Goal: Information Seeking & Learning: Check status

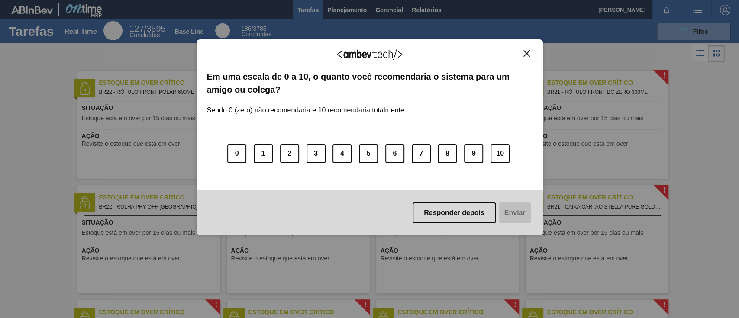
click at [528, 51] on img "Close" at bounding box center [527, 53] width 6 height 6
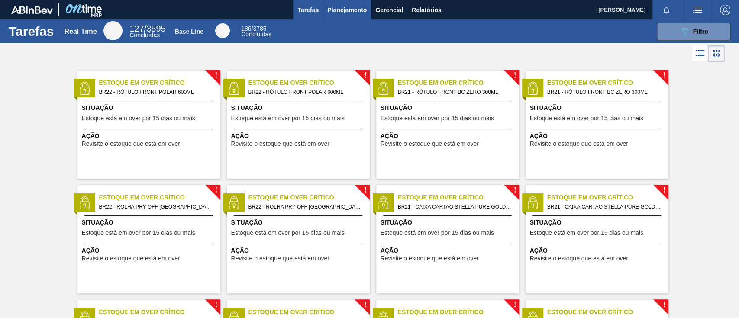
click at [356, 8] on span "Planejamento" at bounding box center [346, 10] width 39 height 10
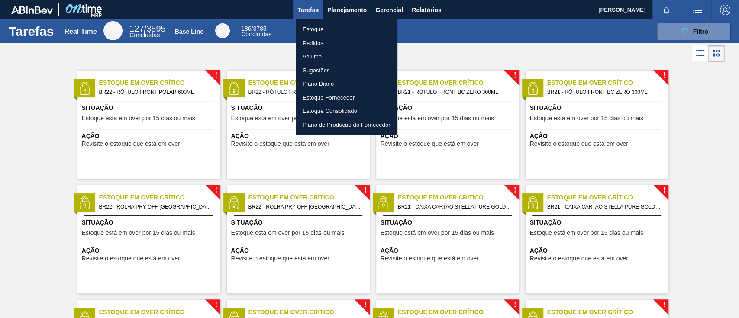
drag, startPoint x: 325, startPoint y: 26, endPoint x: 205, endPoint y: 4, distance: 122.0
click at [325, 26] on li "Estoque" at bounding box center [347, 30] width 102 height 14
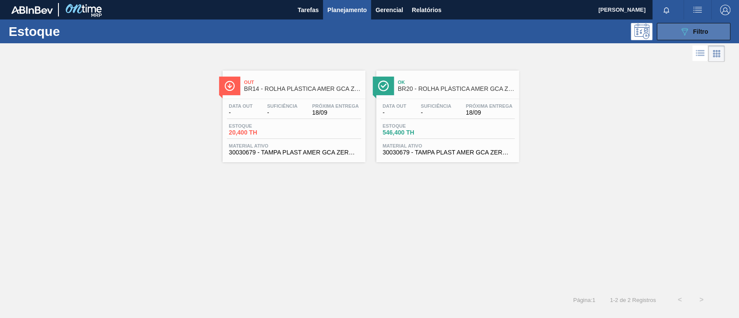
drag, startPoint x: 685, startPoint y: 33, endPoint x: 684, endPoint y: 38, distance: 5.2
click at [685, 33] on icon "089F7B8B-B2A5-4AFE-B5C0-19BA573D28AC" at bounding box center [685, 31] width 10 height 10
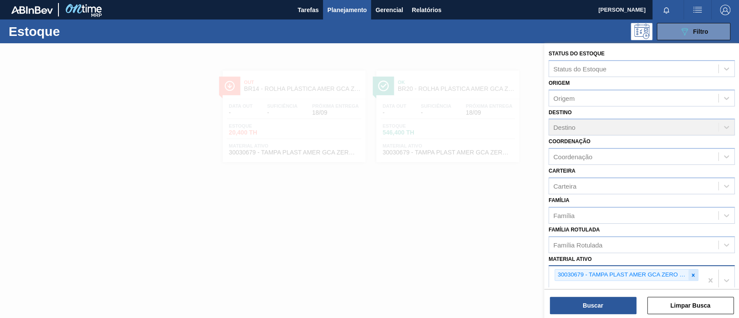
click at [694, 274] on icon at bounding box center [693, 275] width 6 height 6
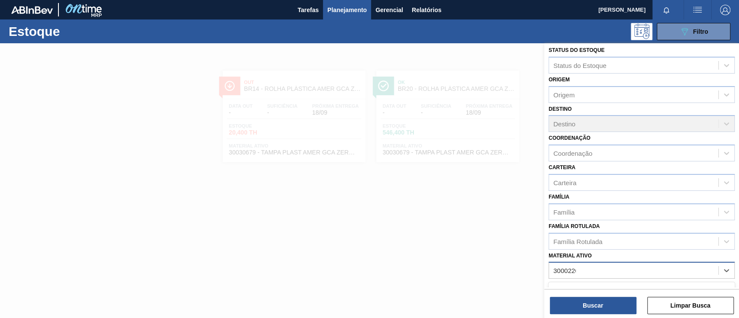
type ativo "30002266"
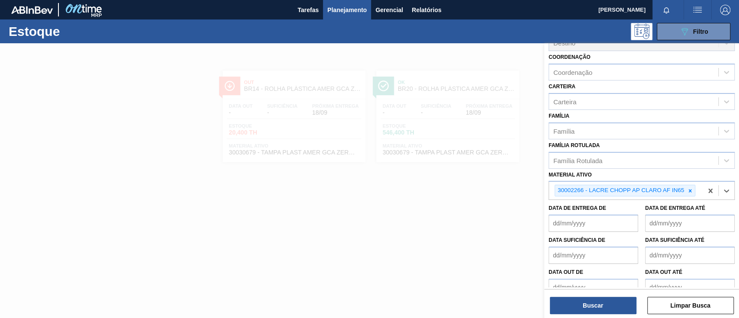
scroll to position [107, 0]
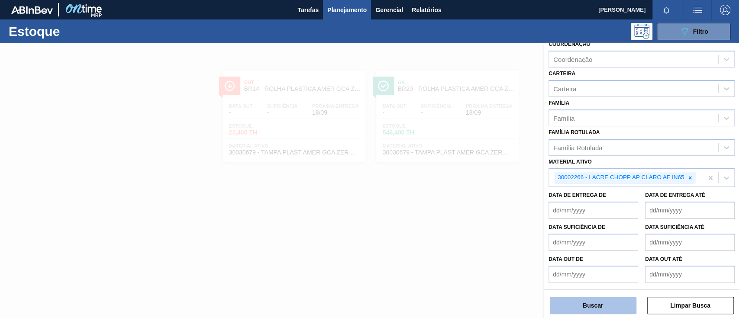
click at [602, 309] on button "Buscar" at bounding box center [593, 305] width 87 height 17
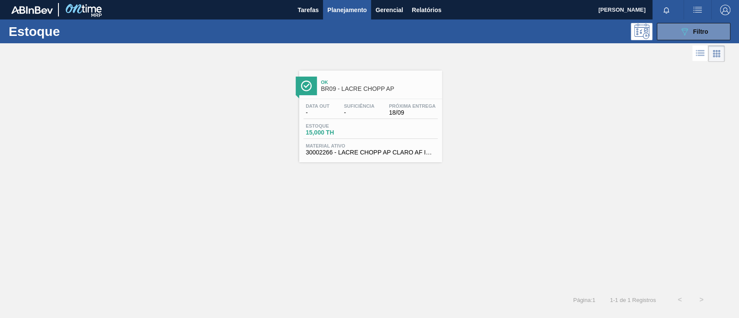
click at [382, 87] on span "BR09 - LACRE CHOPP AP" at bounding box center [379, 89] width 117 height 6
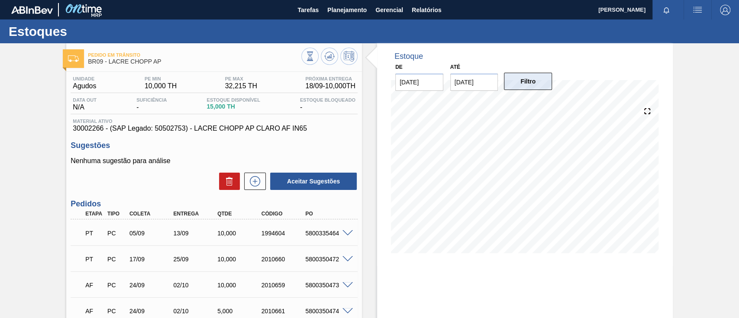
click at [513, 81] on button "Filtro" at bounding box center [528, 81] width 48 height 17
click at [531, 82] on button "Filtro" at bounding box center [528, 81] width 48 height 17
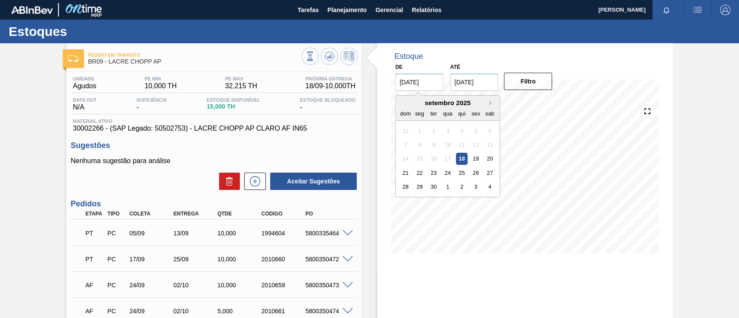
click at [430, 84] on input "[DATE]" at bounding box center [419, 82] width 48 height 17
click at [683, 154] on div "Pedido em Trânsito BR09 - LACRE CHOPP AP Unidade Agudos PE MIN 10,000 TH PE MAX…" at bounding box center [369, 270] width 739 height 455
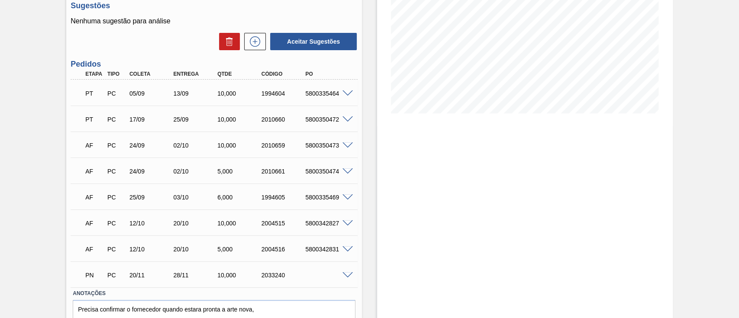
scroll to position [123, 0]
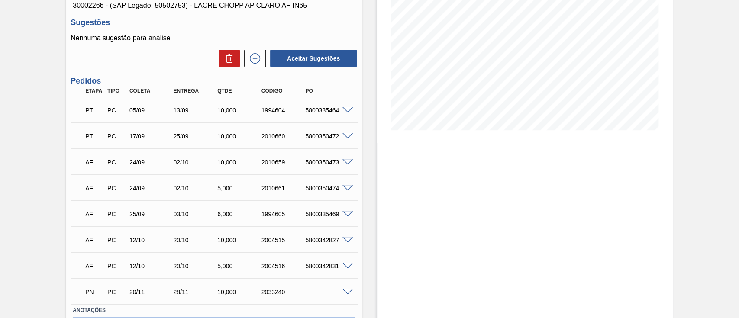
click at [297, 113] on div "1994604" at bounding box center [283, 110] width 49 height 7
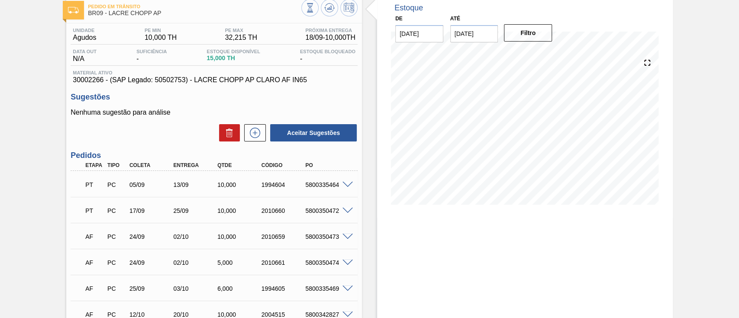
scroll to position [0, 0]
